Goal: Task Accomplishment & Management: Complete application form

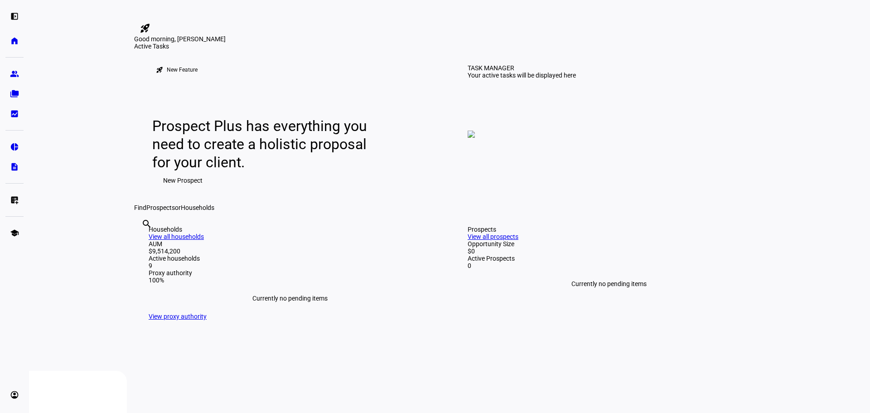
scroll to position [45, 0]
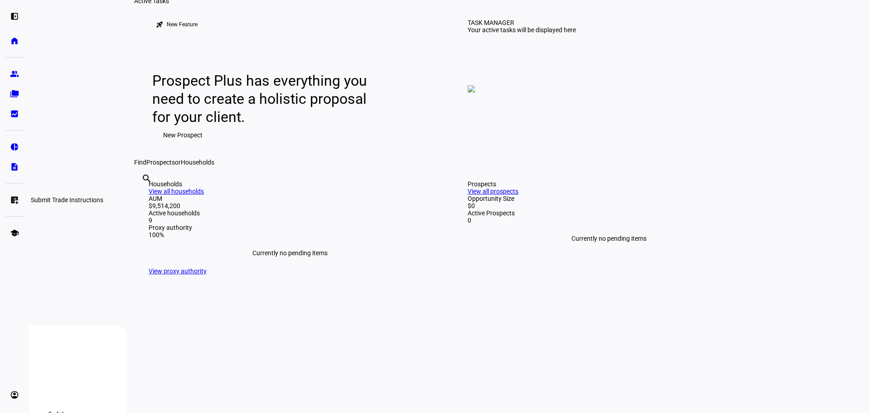
click at [9, 202] on link "list_alt_add Submit Trade Instructions" at bounding box center [14, 200] width 18 height 18
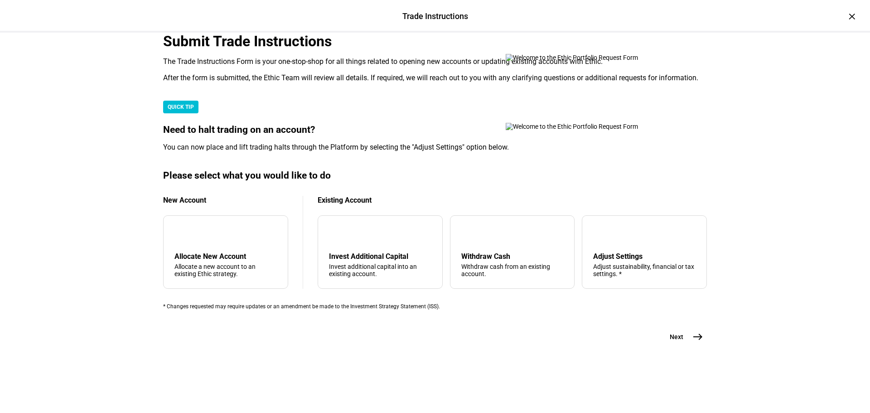
scroll to position [181, 0]
click at [500, 277] on div "Withdraw Cash Withdraw cash from an existing account." at bounding box center [512, 264] width 102 height 25
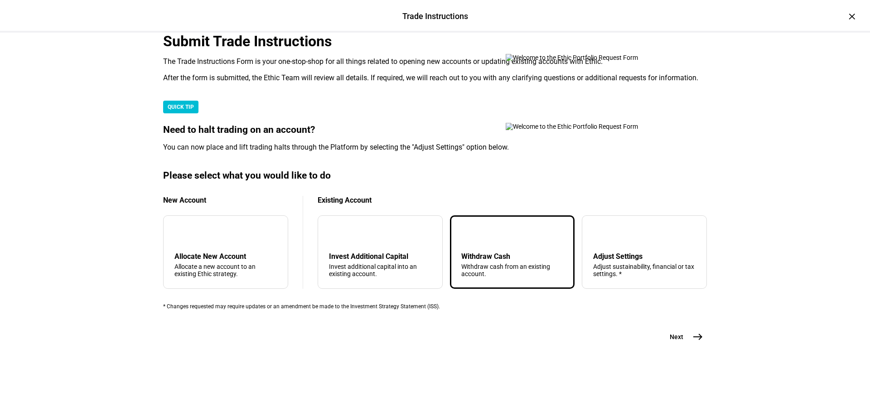
click at [466, 239] on mat-icon "arrow_upward" at bounding box center [468, 233] width 11 height 11
click at [692, 342] on mat-icon "east" at bounding box center [697, 336] width 11 height 11
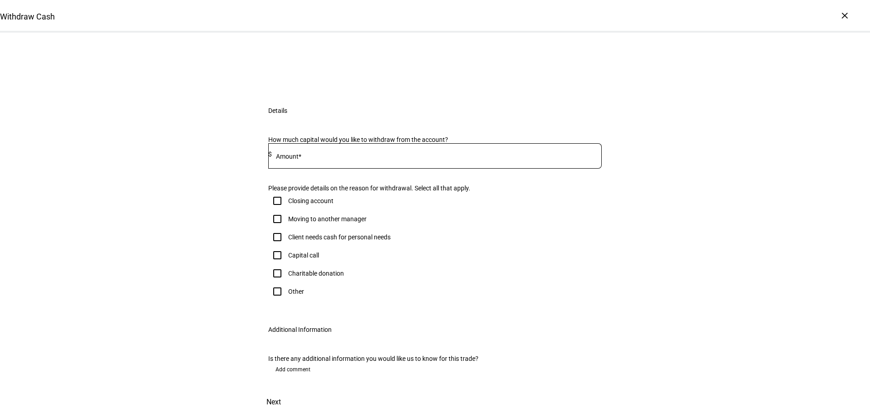
scroll to position [91, 0]
click at [309, 158] on input at bounding box center [437, 153] width 330 height 7
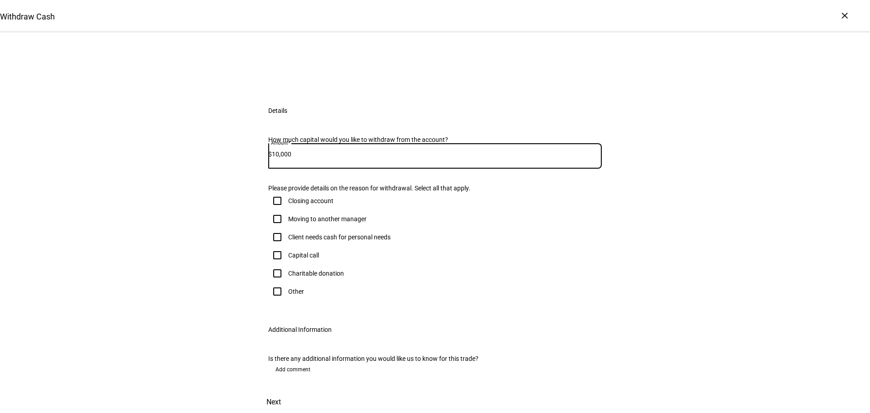
type input "10,000"
drag, startPoint x: 339, startPoint y: 300, endPoint x: 367, endPoint y: 302, distance: 28.1
click at [339, 240] on div "Client needs cash for personal needs" at bounding box center [339, 236] width 102 height 7
click at [286, 246] on input "Client needs cash for personal needs" at bounding box center [277, 237] width 18 height 18
checkbox input "true"
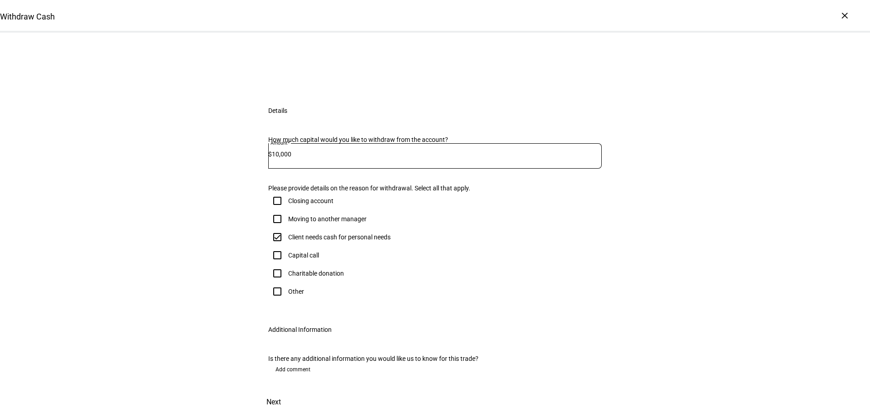
scroll to position [224, 0]
click at [293, 391] on span at bounding box center [274, 402] width 40 height 22
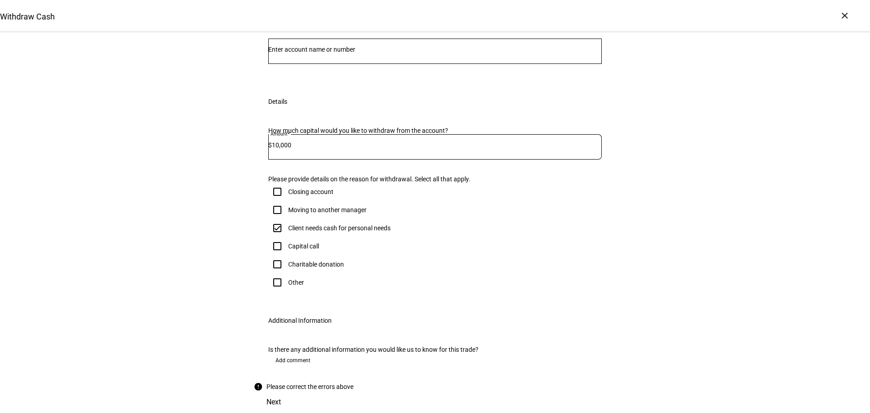
scroll to position [17, 0]
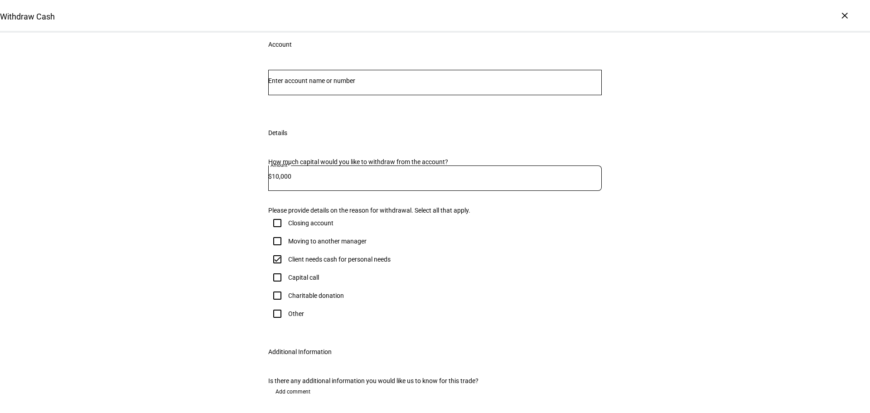
click at [311, 84] on input "Number" at bounding box center [434, 80] width 333 height 7
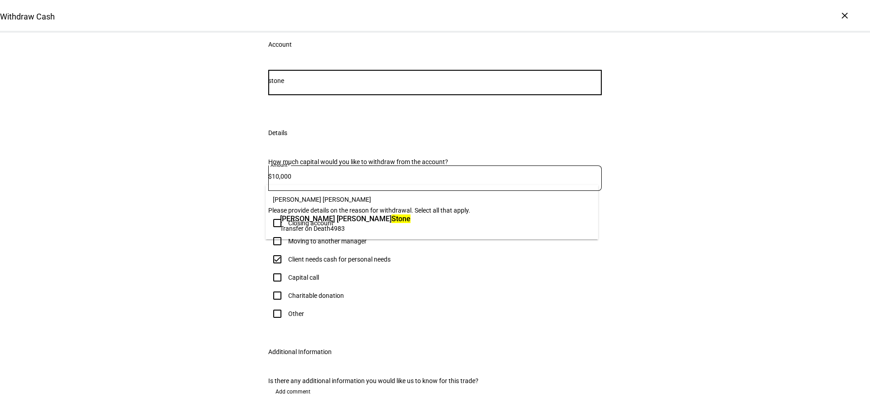
type input "stone"
click at [327, 216] on span "[PERSON_NAME] [PERSON_NAME]" at bounding box center [345, 218] width 130 height 10
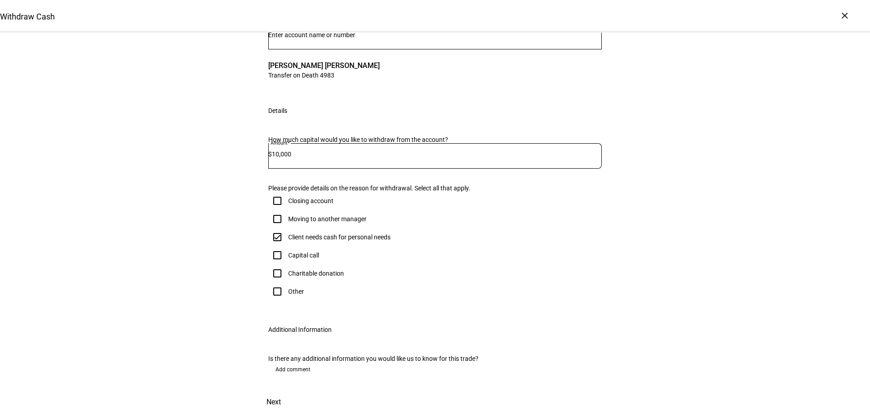
scroll to position [247, 0]
click at [281, 391] on span "Next" at bounding box center [273, 402] width 14 height 22
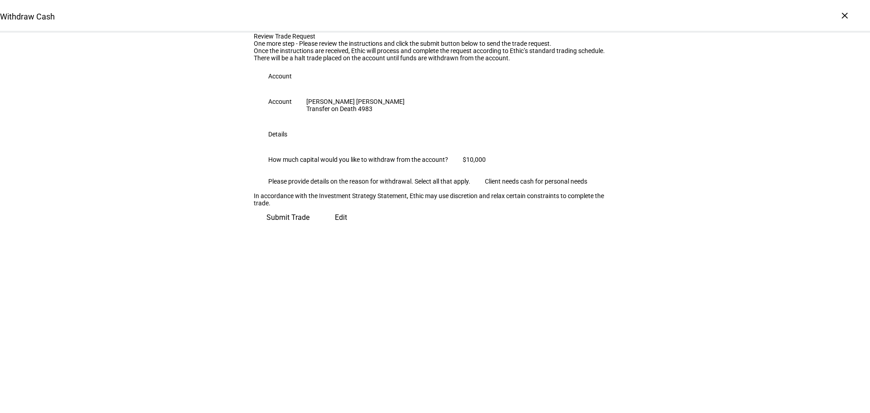
scroll to position [24, 0]
click at [309, 228] on span "Submit Trade" at bounding box center [287, 218] width 43 height 22
